Goal: Task Accomplishment & Management: Use online tool/utility

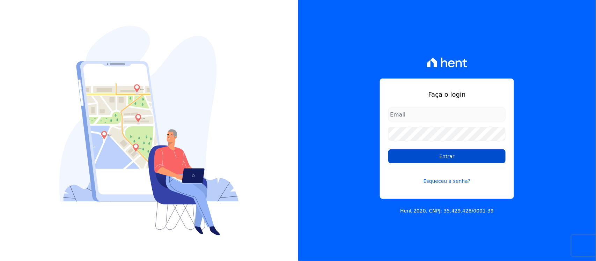
type input "[PERSON_NAME][EMAIL_ADDRESS][PERSON_NAME][DOMAIN_NAME]"
click at [420, 156] on input "Entrar" at bounding box center [446, 156] width 117 height 14
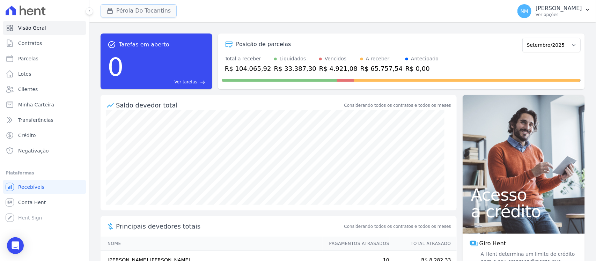
click at [112, 14] on icon "button" at bounding box center [109, 10] width 7 height 7
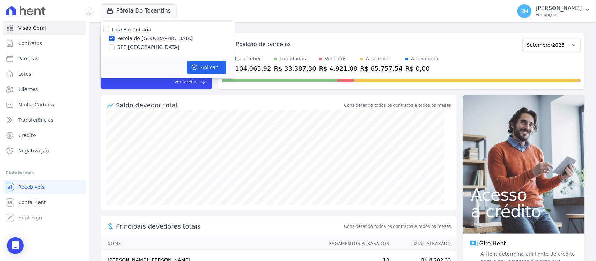
click at [120, 46] on label "SPE Montenegro" at bounding box center [148, 47] width 62 height 7
click at [114, 46] on input "SPE Montenegro" at bounding box center [112, 47] width 6 height 6
checkbox input "true"
click at [132, 39] on label "Pérola do [GEOGRAPHIC_DATA]" at bounding box center [155, 38] width 76 height 7
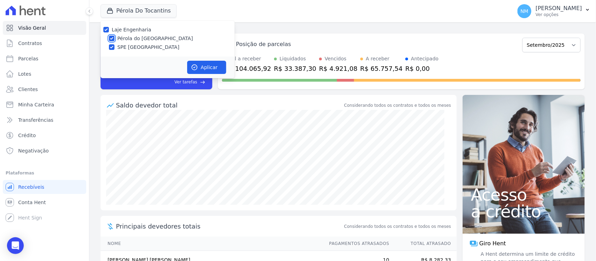
click at [114, 39] on input "Pérola do [GEOGRAPHIC_DATA]" at bounding box center [112, 39] width 6 height 6
checkbox input "false"
click at [212, 68] on button "Aplicar" at bounding box center [206, 67] width 39 height 13
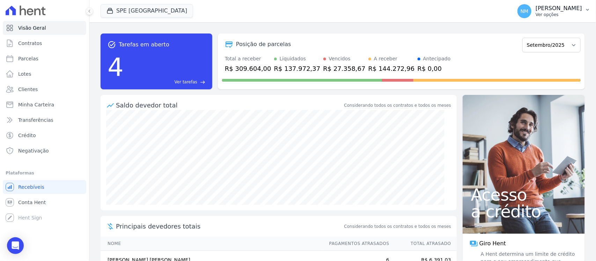
click at [583, 13] on button "NM Nilda Moura Ver opções" at bounding box center [553, 11] width 84 height 20
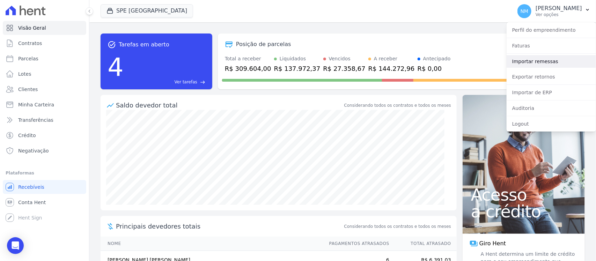
click at [541, 58] on link "Importar remessas" at bounding box center [550, 61] width 89 height 13
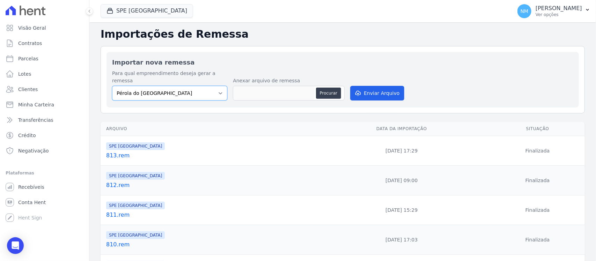
click at [213, 87] on select "Pérola do Tocantins SPE Montenegro" at bounding box center [169, 93] width 115 height 15
select select "168bdd06-a3dd-4988-b5a9-b0a7c7bf8968"
click at [112, 86] on select "Pérola do Tocantins SPE Montenegro" at bounding box center [169, 93] width 115 height 15
click at [324, 88] on button "Procurar" at bounding box center [328, 93] width 25 height 11
type input "814.rem"
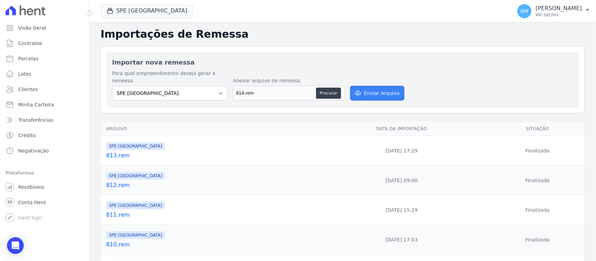
click at [377, 86] on button "Enviar Arquivo" at bounding box center [377, 93] width 54 height 15
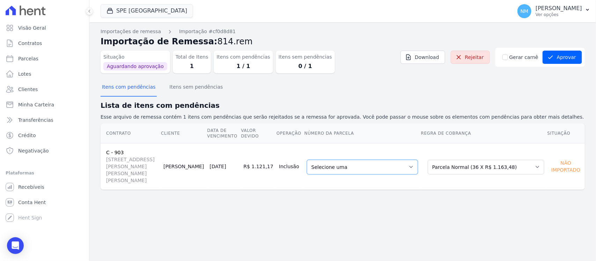
click at [418, 163] on select "Selecione uma 16 - 15/10/2025 - R$ 1.163,48 - Agendado 17 - 15/11/2025 - R$ 1.1…" at bounding box center [362, 167] width 111 height 15
click at [565, 56] on button "Aprovar" at bounding box center [561, 57] width 39 height 13
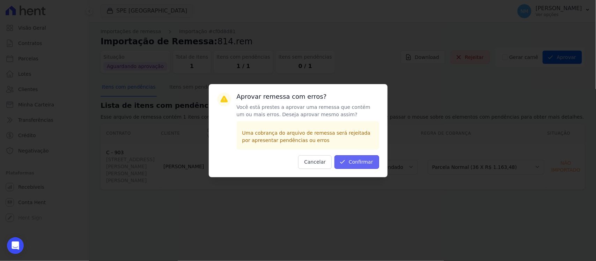
click at [375, 163] on button "Confirmar" at bounding box center [356, 162] width 45 height 14
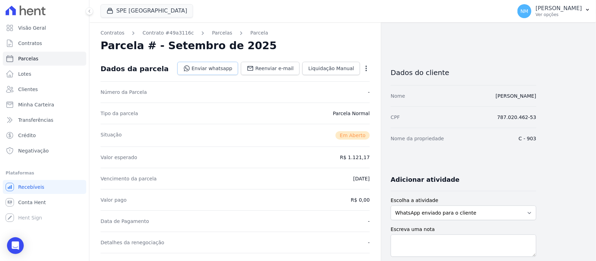
click at [230, 69] on link "Enviar whatsapp" at bounding box center [207, 68] width 61 height 13
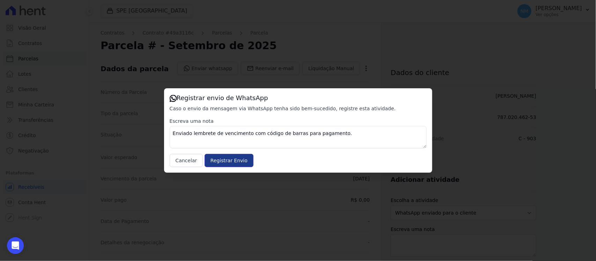
click at [231, 162] on input "Registrar Envio" at bounding box center [228, 160] width 49 height 13
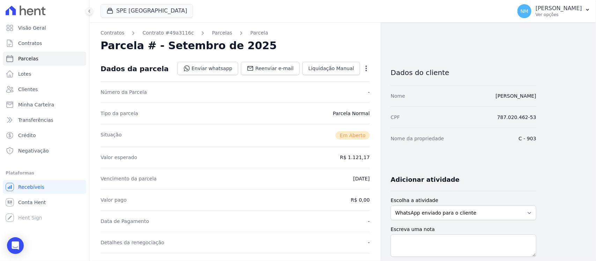
click at [224, 158] on div "Valor esperado R$ 1.121,17" at bounding box center [234, 157] width 269 height 21
